Goal: Contribute content

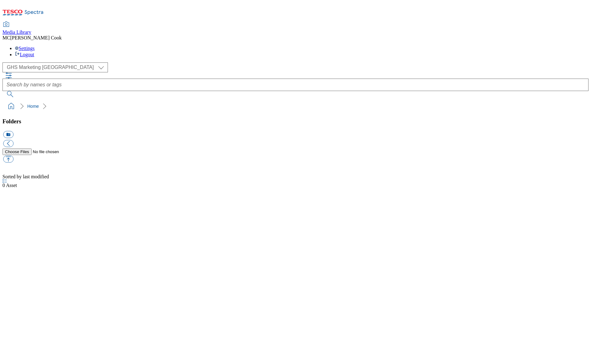
select select "flare-ghs-mktg"
click at [44, 11] on icon at bounding box center [22, 14] width 41 height 13
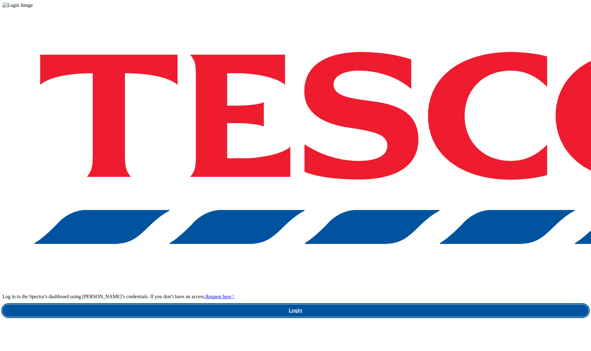
click at [417, 304] on link "Login" at bounding box center [295, 310] width 586 height 12
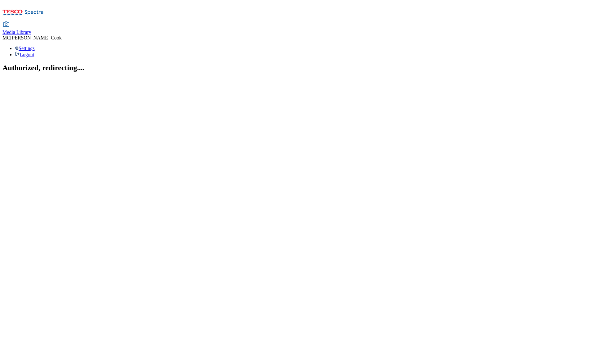
click at [31, 29] on span "Media Library" at bounding box center [16, 31] width 29 height 5
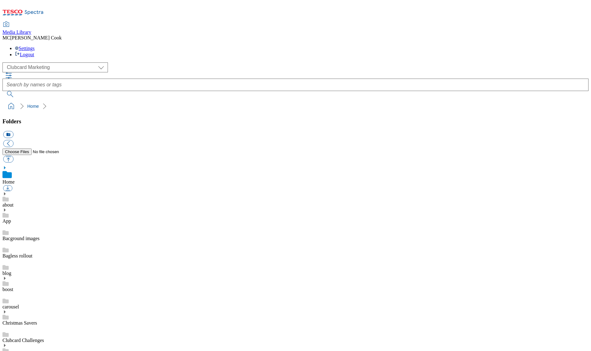
scroll to position [1, 0]
click at [38, 62] on select "Clubcard Marketing Dotcom UK Emails GHS Marketing UK GHS Product UK GHS ROI" at bounding box center [54, 67] width 105 height 10
select select "flare-ghs-mktg"
click at [4, 62] on select "Clubcard Marketing Dotcom UK Emails GHS Marketing UK GHS Product UK GHS ROI" at bounding box center [54, 67] width 105 height 10
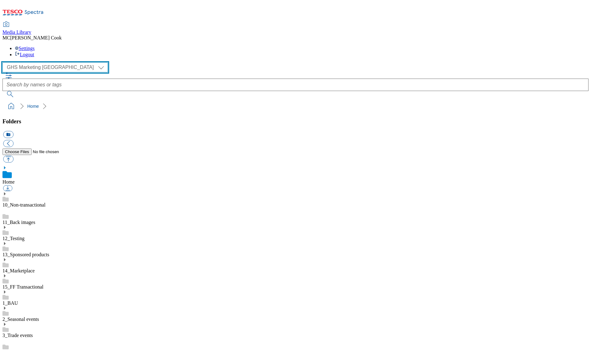
scroll to position [233, 0]
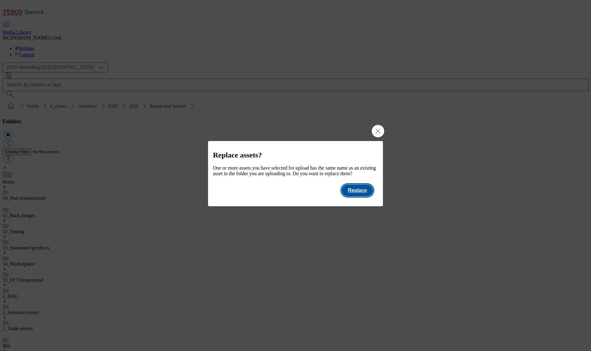
click at [358, 196] on button "Replace" at bounding box center [357, 190] width 31 height 12
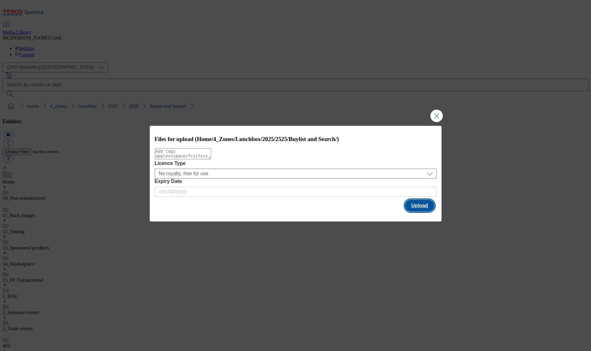
drag, startPoint x: 416, startPoint y: 207, endPoint x: 414, endPoint y: 212, distance: 5.7
click at [416, 207] on button "Upload" at bounding box center [419, 206] width 29 height 12
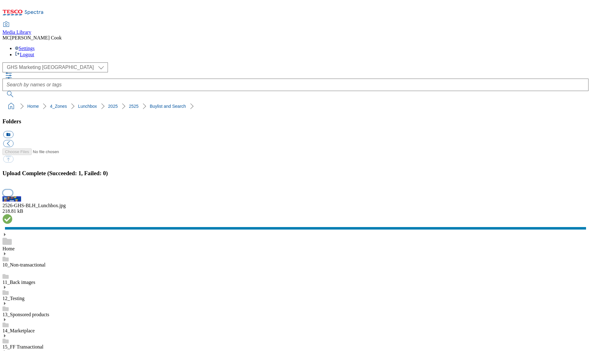
click at [12, 195] on button "button" at bounding box center [7, 193] width 9 height 6
